Goal: Navigation & Orientation: Find specific page/section

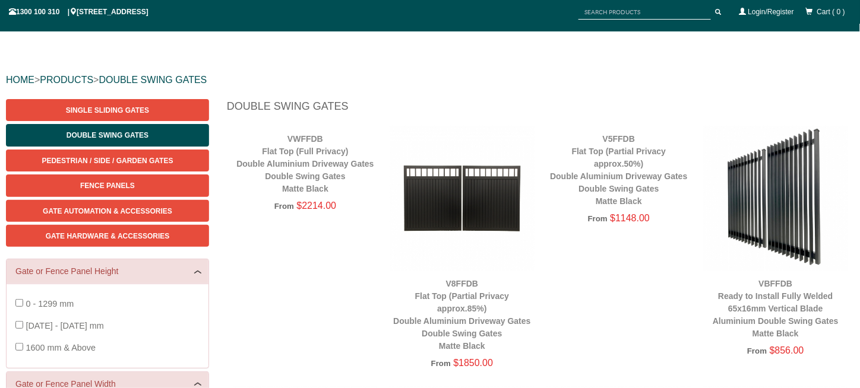
scroll to position [89, 0]
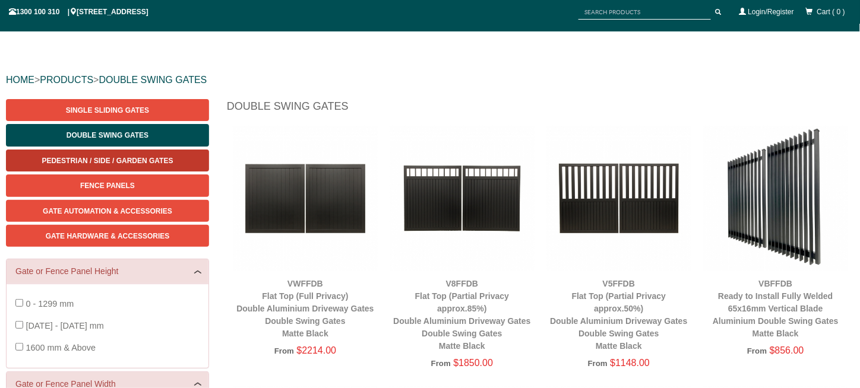
click at [143, 164] on span "Pedestrian / Side / Garden Gates" at bounding box center [107, 161] width 131 height 8
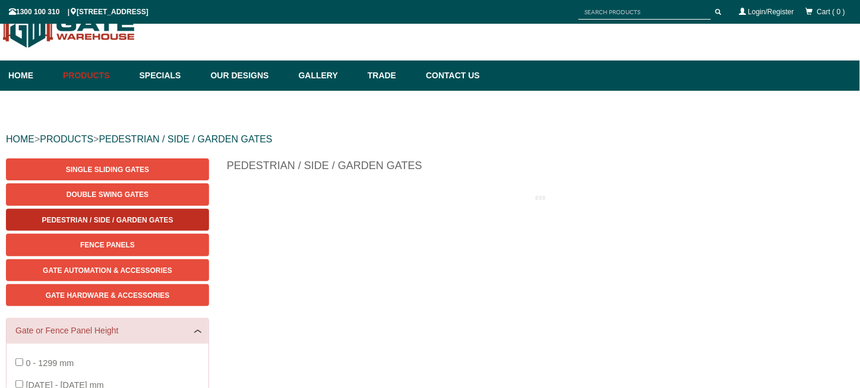
scroll to position [30, 0]
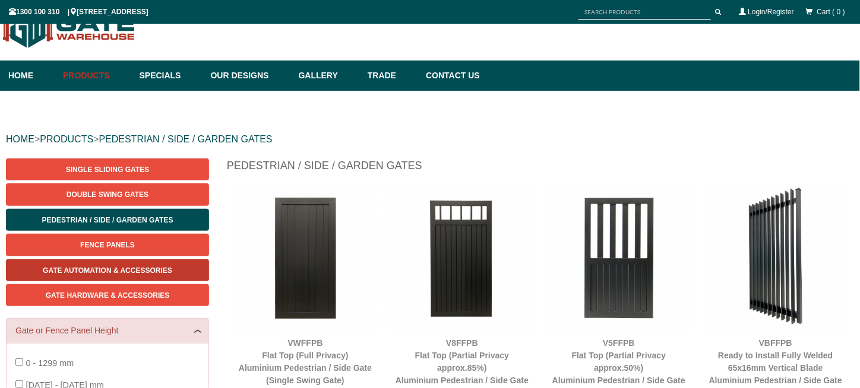
click at [134, 268] on span "Gate Automation & Accessories" at bounding box center [107, 271] width 129 height 8
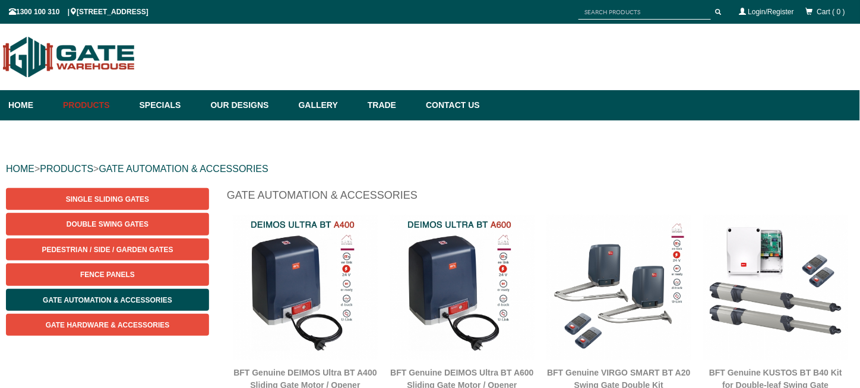
click at [148, 337] on div "Single Sliding Gates Double Swing Gates Pedestrian / Side / Garden Gates Fence …" at bounding box center [112, 268] width 212 height 160
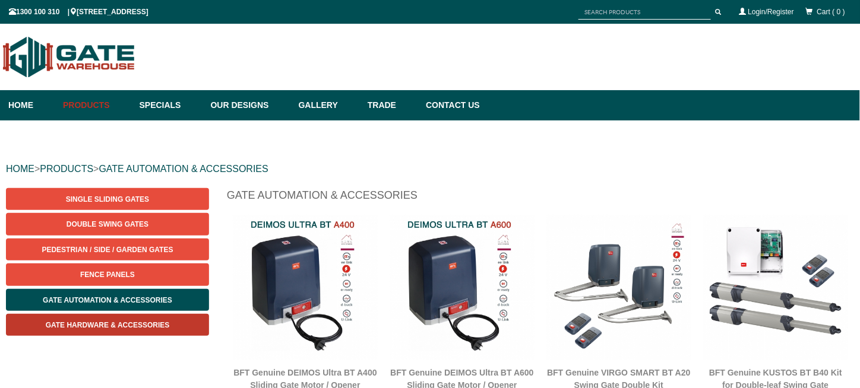
click at [165, 319] on link "Gate Hardware & Accessories" at bounding box center [107, 325] width 203 height 22
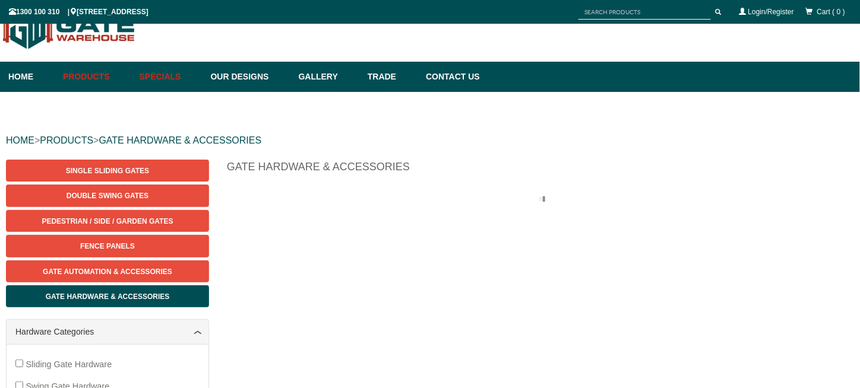
scroll to position [30, 0]
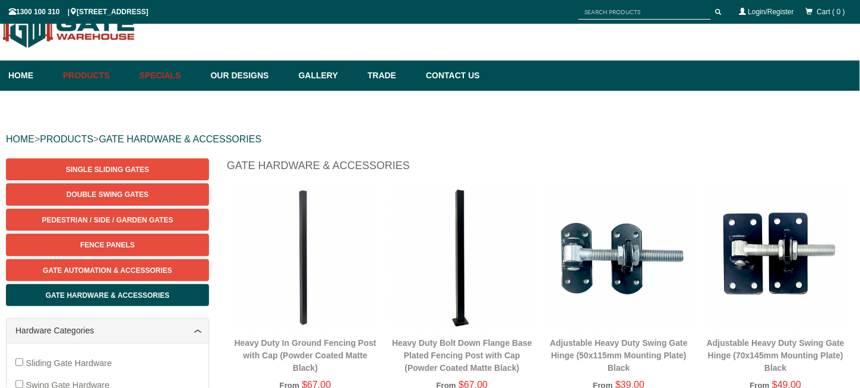
click at [198, 74] on link "Specials" at bounding box center [169, 76] width 71 height 30
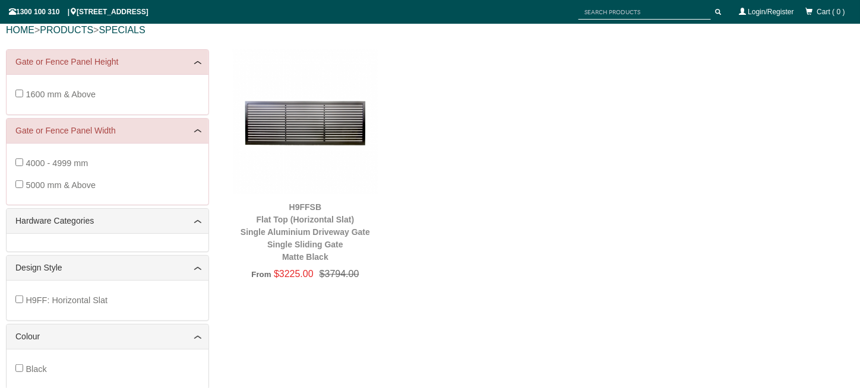
scroll to position [148, 0]
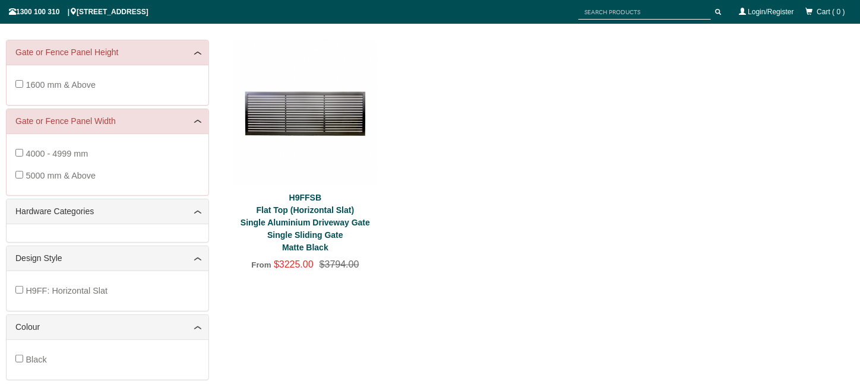
click at [308, 232] on link "H9FFSB Flat Top (Horizontal Slat) Single Aluminium Driveway Gate Single Sliding…" at bounding box center [305, 222] width 129 height 59
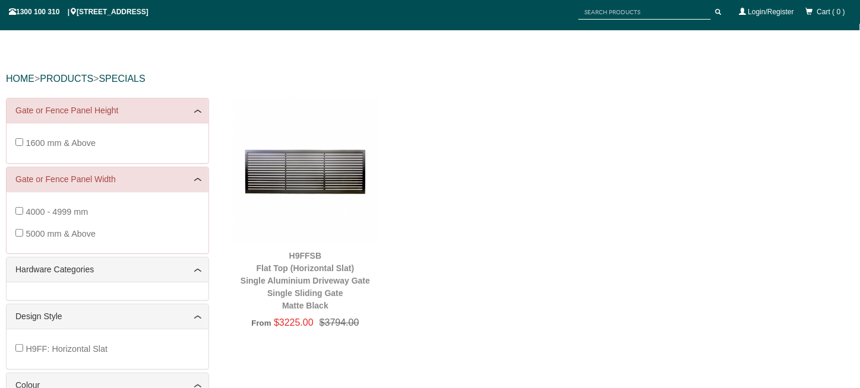
scroll to position [0, 0]
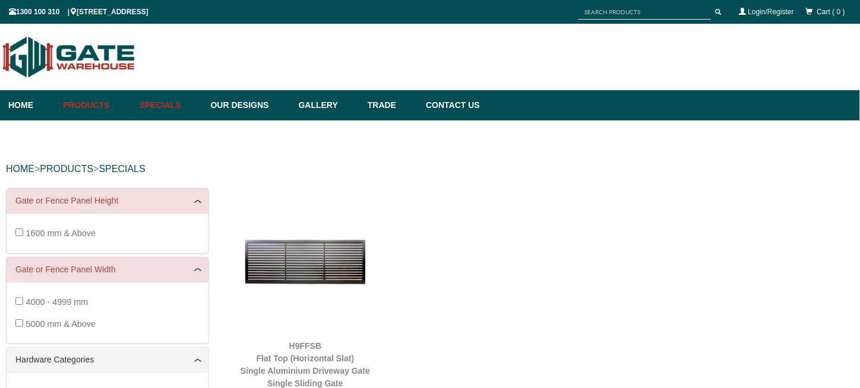
click at [182, 113] on link "Specials" at bounding box center [169, 105] width 71 height 30
click at [336, 112] on link "Gallery" at bounding box center [327, 105] width 69 height 30
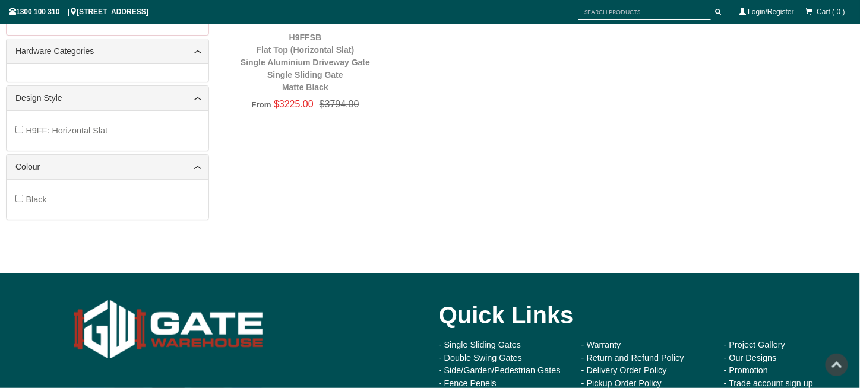
scroll to position [387, 0]
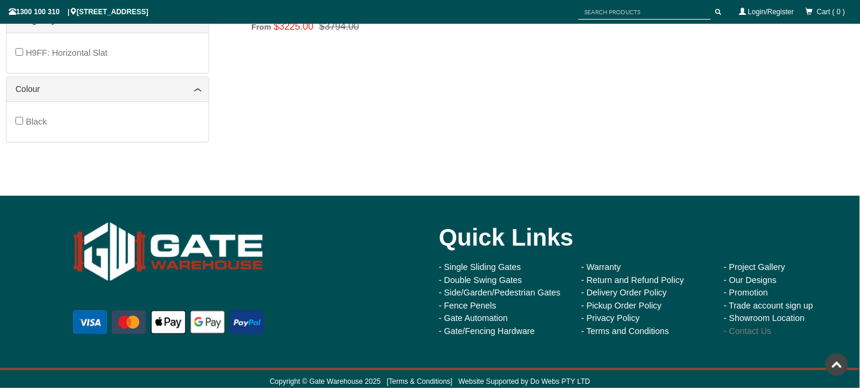
click at [755, 331] on link "- Contact Us" at bounding box center [748, 332] width 48 height 10
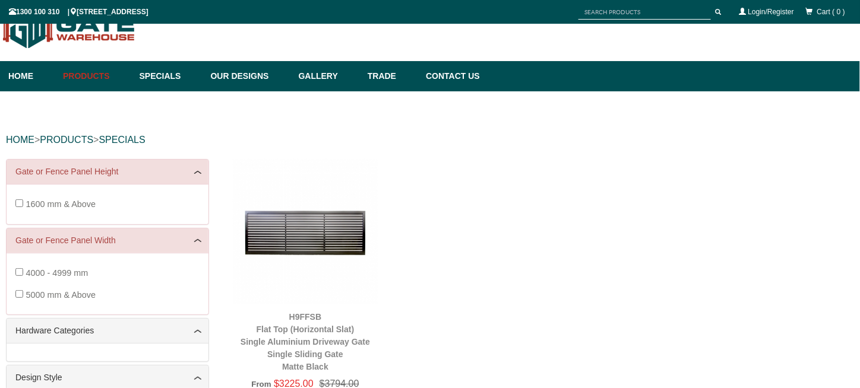
scroll to position [30, 0]
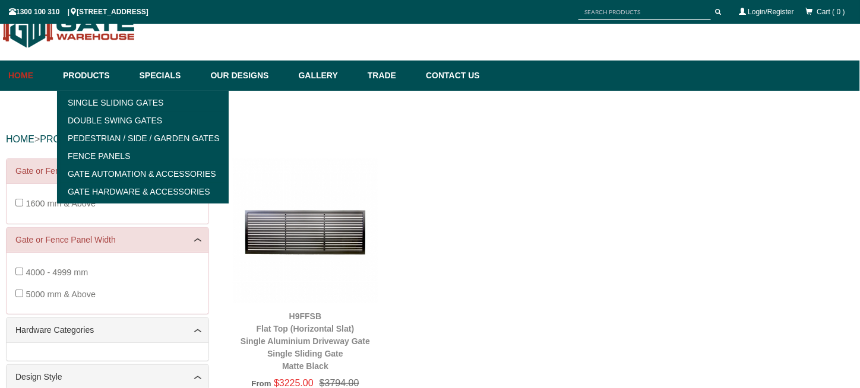
click at [37, 75] on link "Home" at bounding box center [32, 76] width 49 height 30
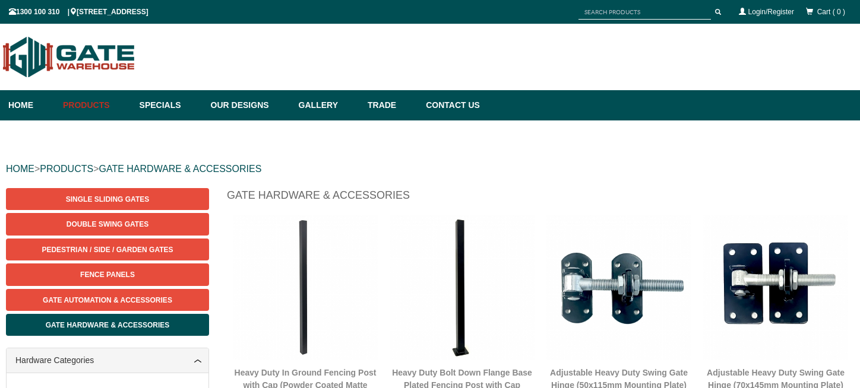
scroll to position [30, 0]
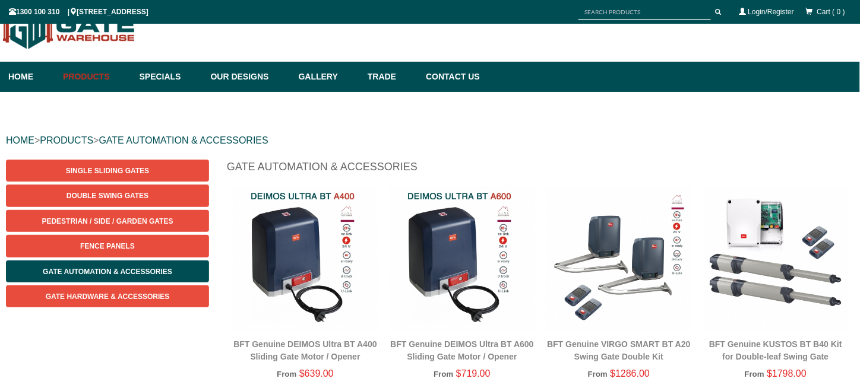
scroll to position [30, 0]
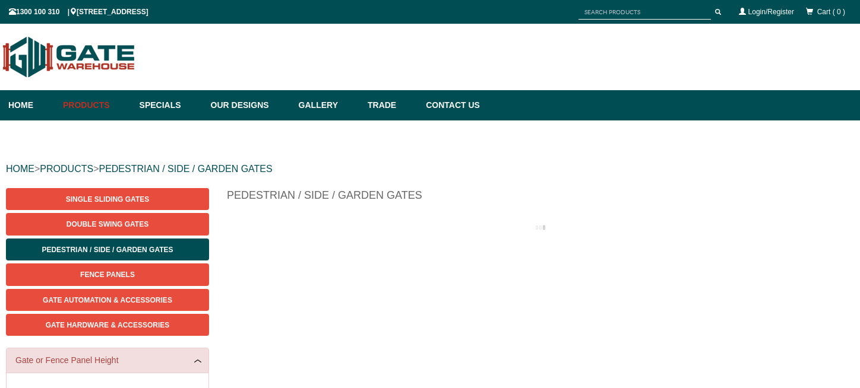
scroll to position [30, 0]
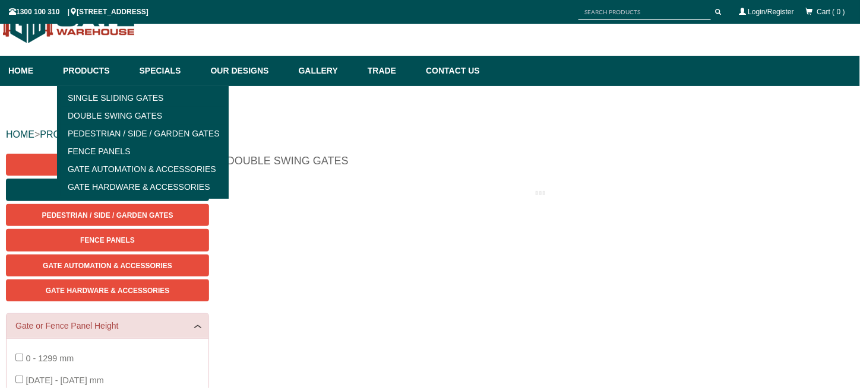
scroll to position [30, 0]
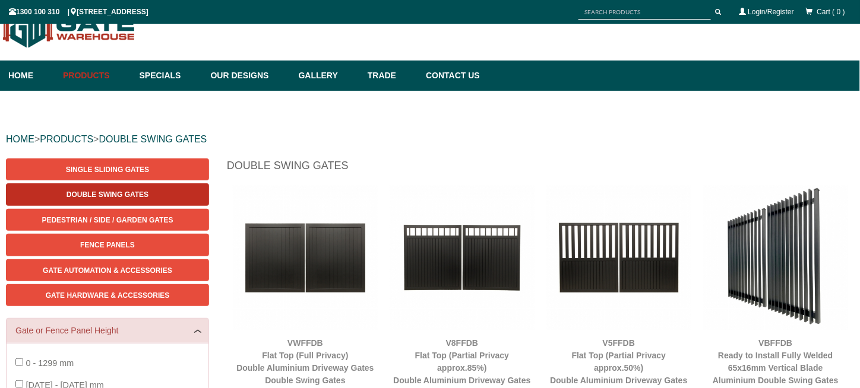
click at [143, 188] on link "Double Swing Gates" at bounding box center [107, 195] width 203 height 22
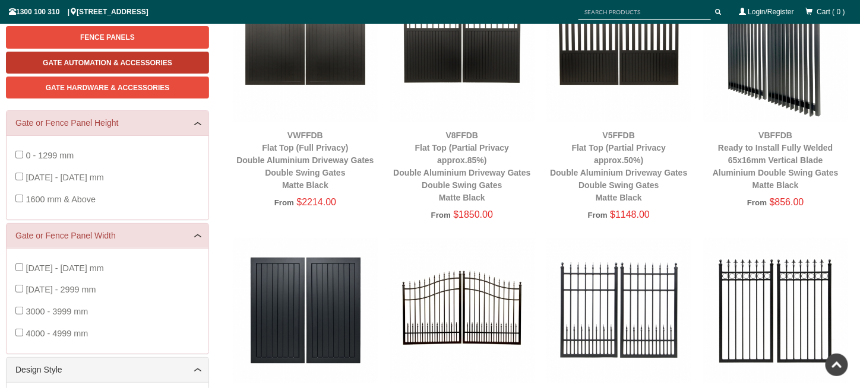
scroll to position [59, 0]
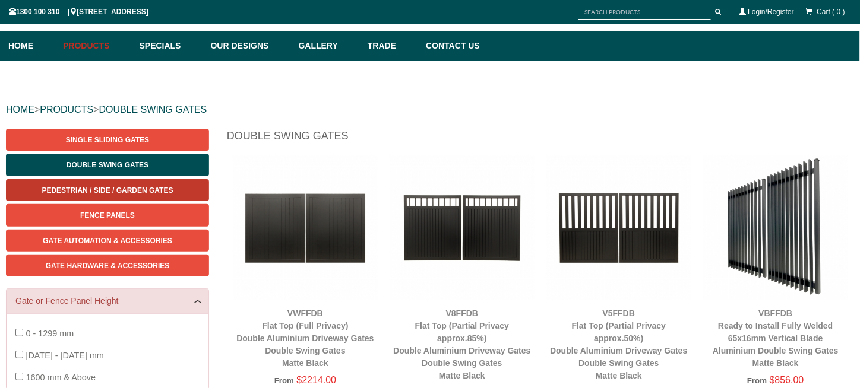
click at [135, 190] on span "Pedestrian / Side / Garden Gates" at bounding box center [107, 190] width 131 height 8
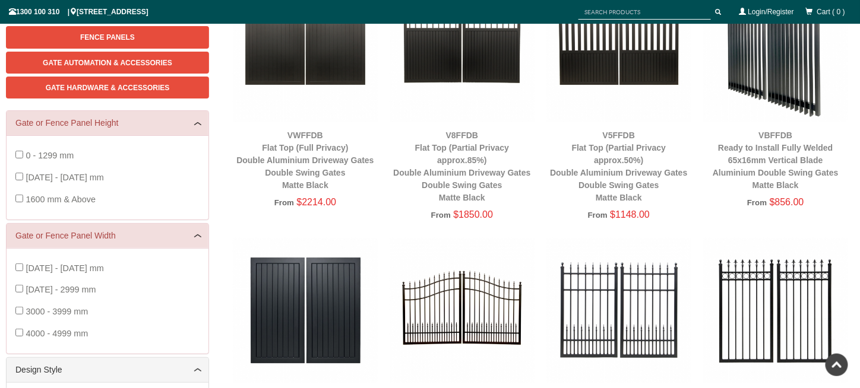
scroll to position [0, 0]
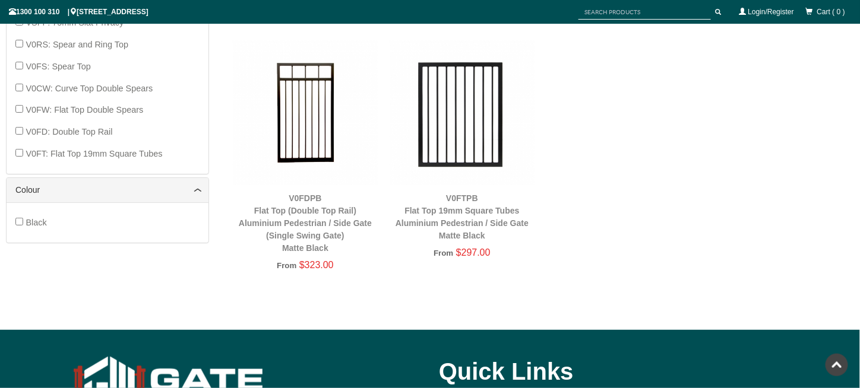
scroll to position [386, 0]
